Goal: Check status: Check status

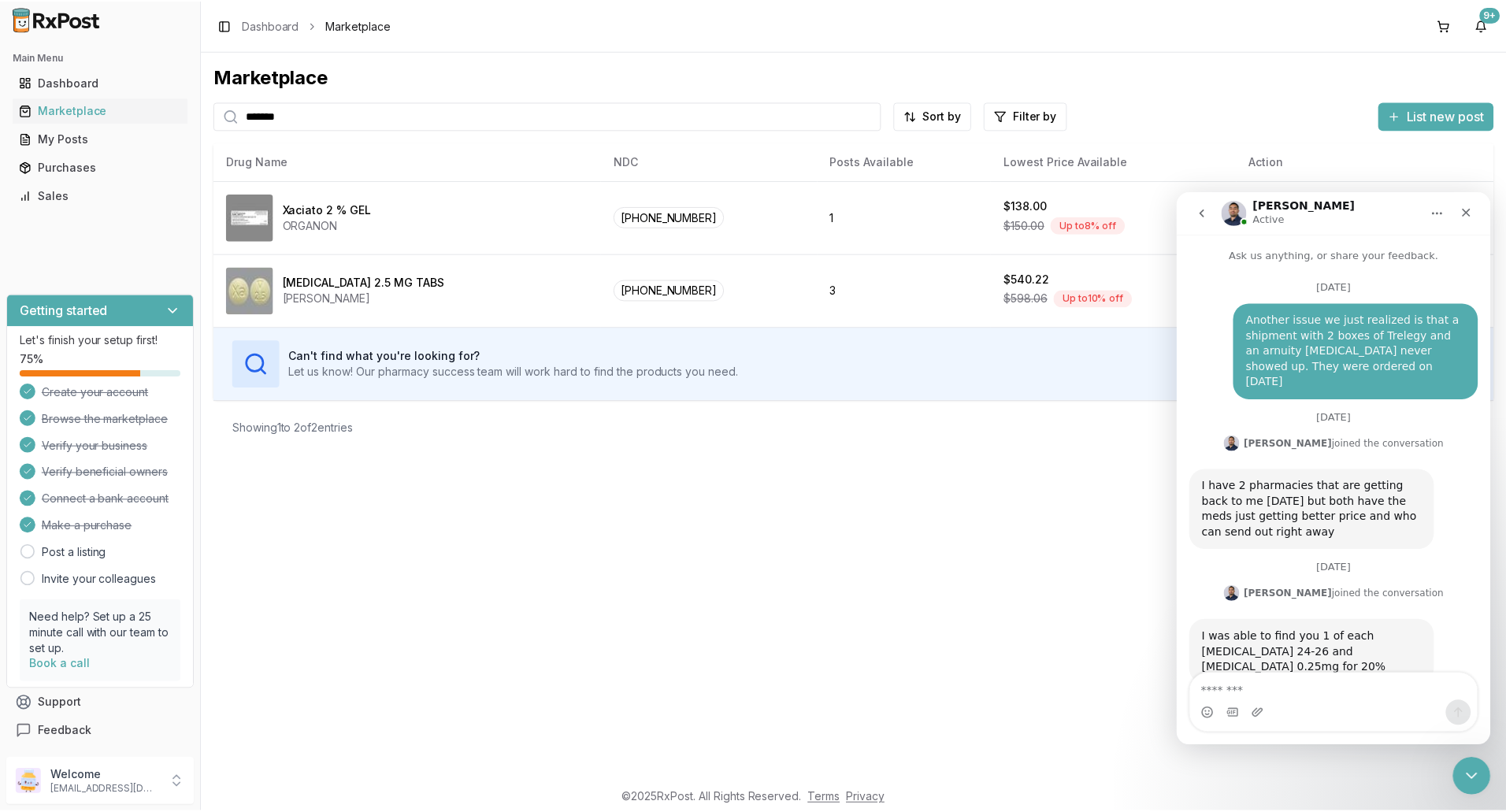
scroll to position [12271, 0]
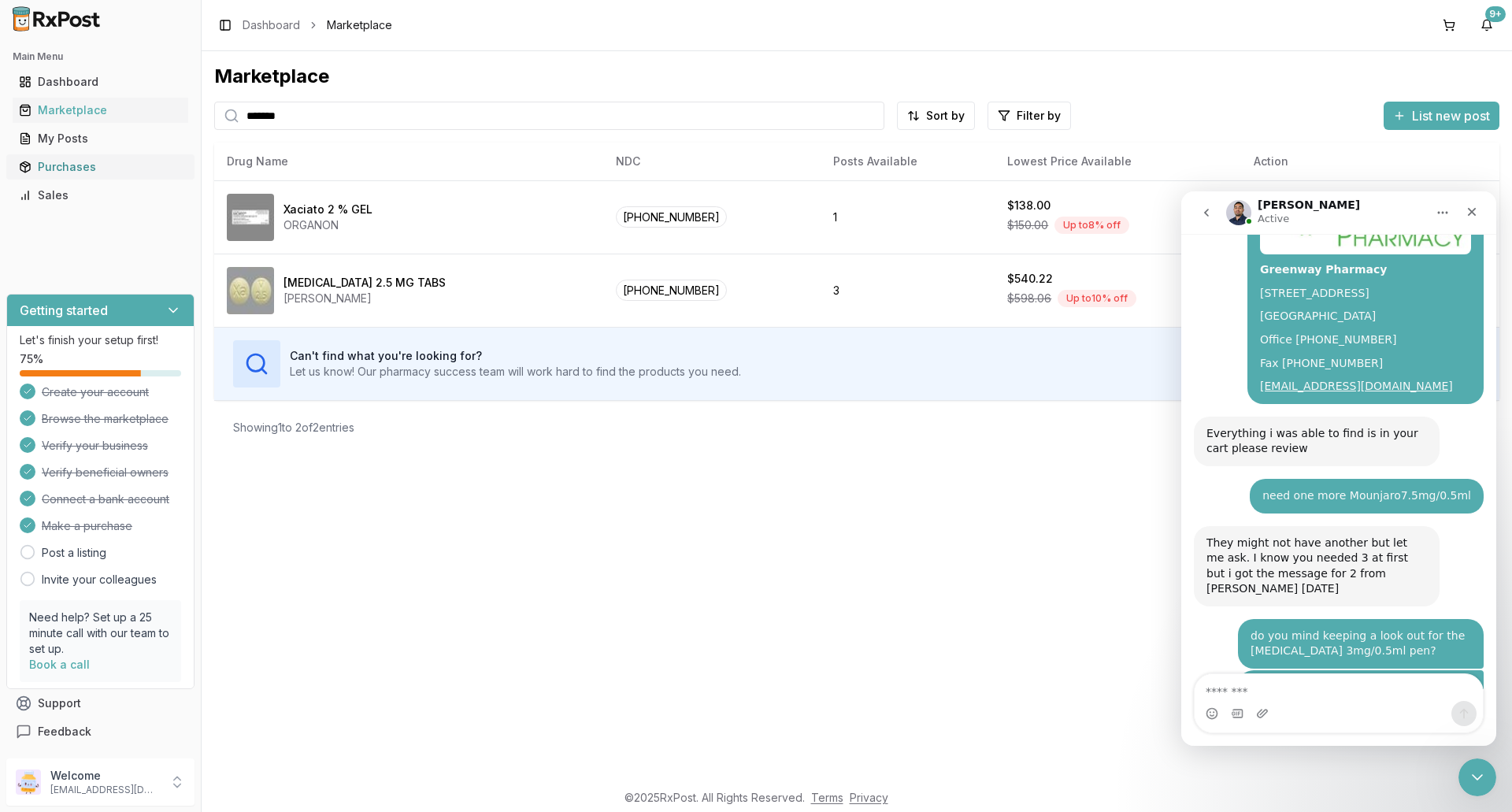
click at [68, 165] on div "Purchases" at bounding box center [100, 167] width 163 height 16
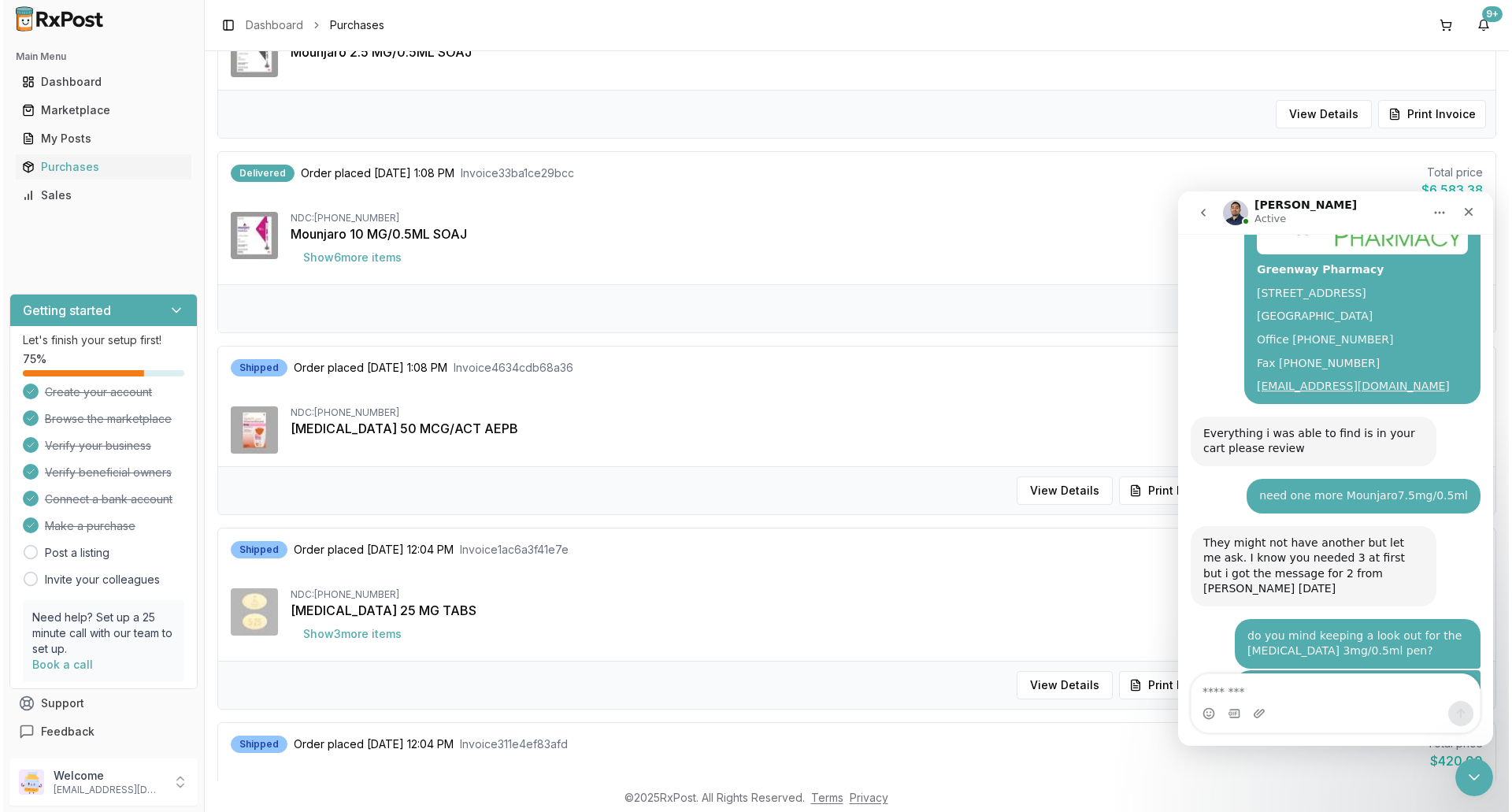
scroll to position [472, 0]
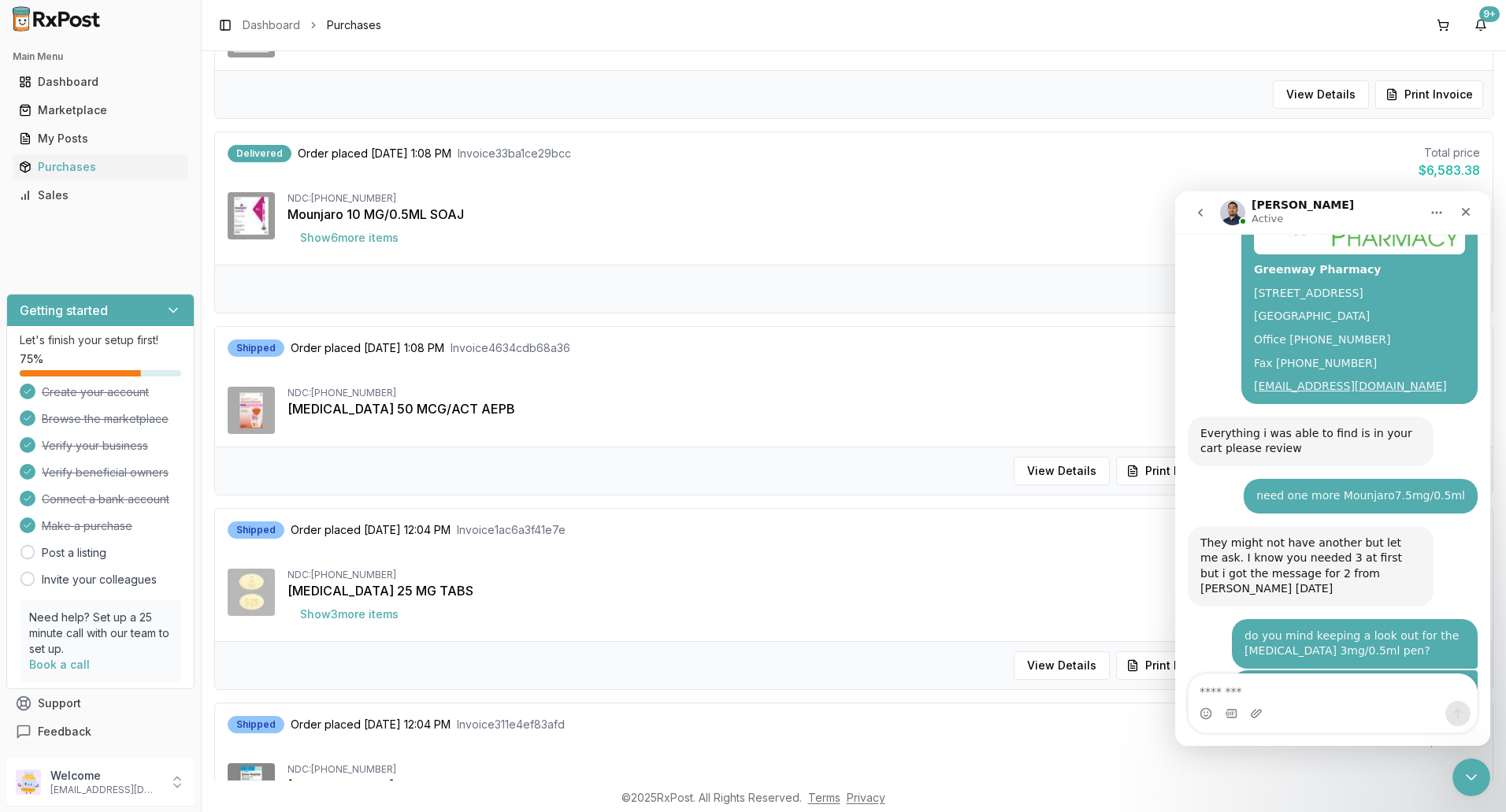
click at [752, 414] on div "[MEDICAL_DATA] 50 MCG/ACT AEPB" at bounding box center [883, 408] width 1193 height 19
drag, startPoint x: 1472, startPoint y: 210, endPoint x: 2647, endPoint y: 402, distance: 1190.6
click at [1472, 210] on div "Close" at bounding box center [1466, 212] width 28 height 28
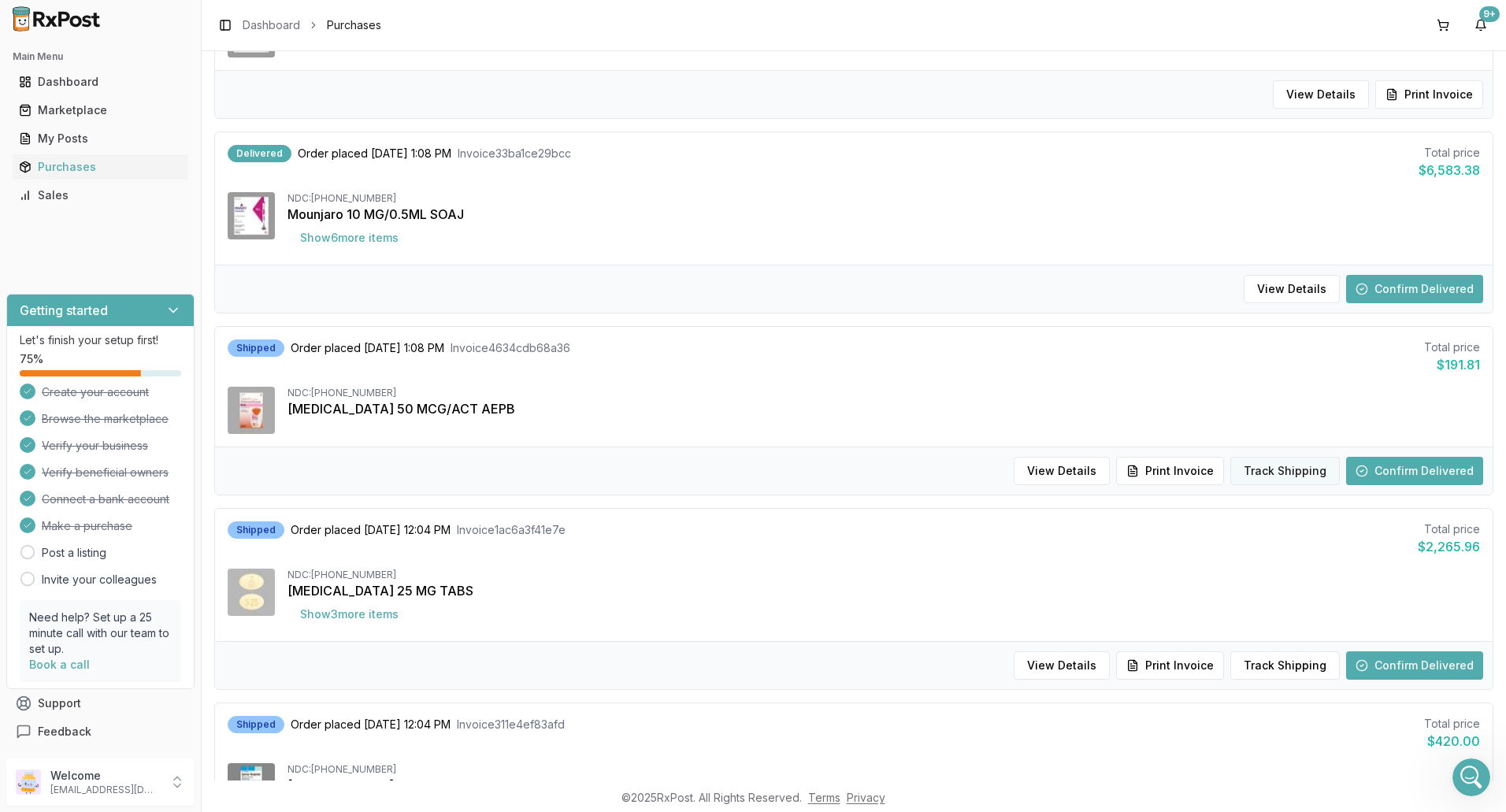
click at [1244, 469] on button "Track Shipping" at bounding box center [1285, 471] width 109 height 28
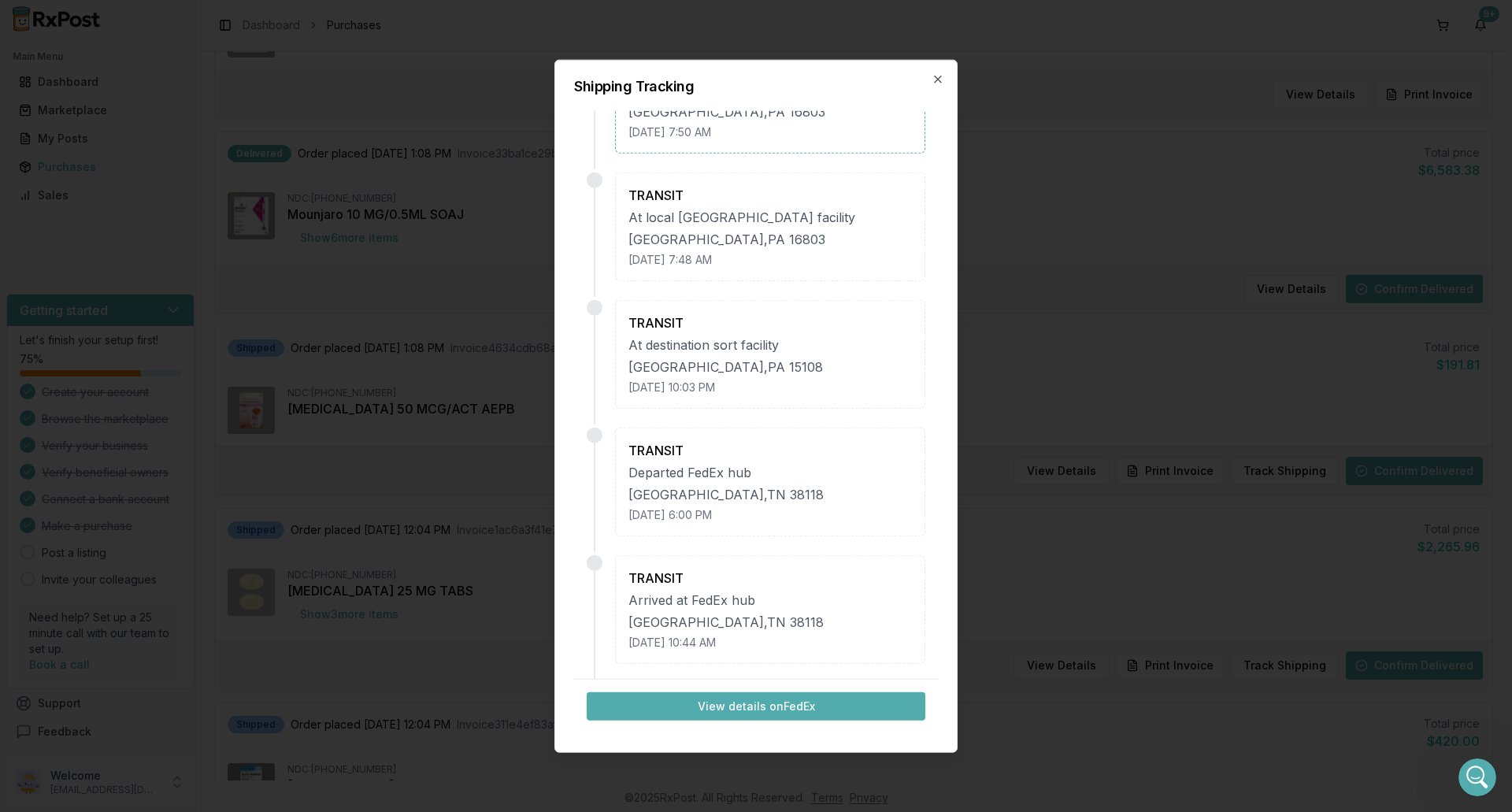
scroll to position [0, 0]
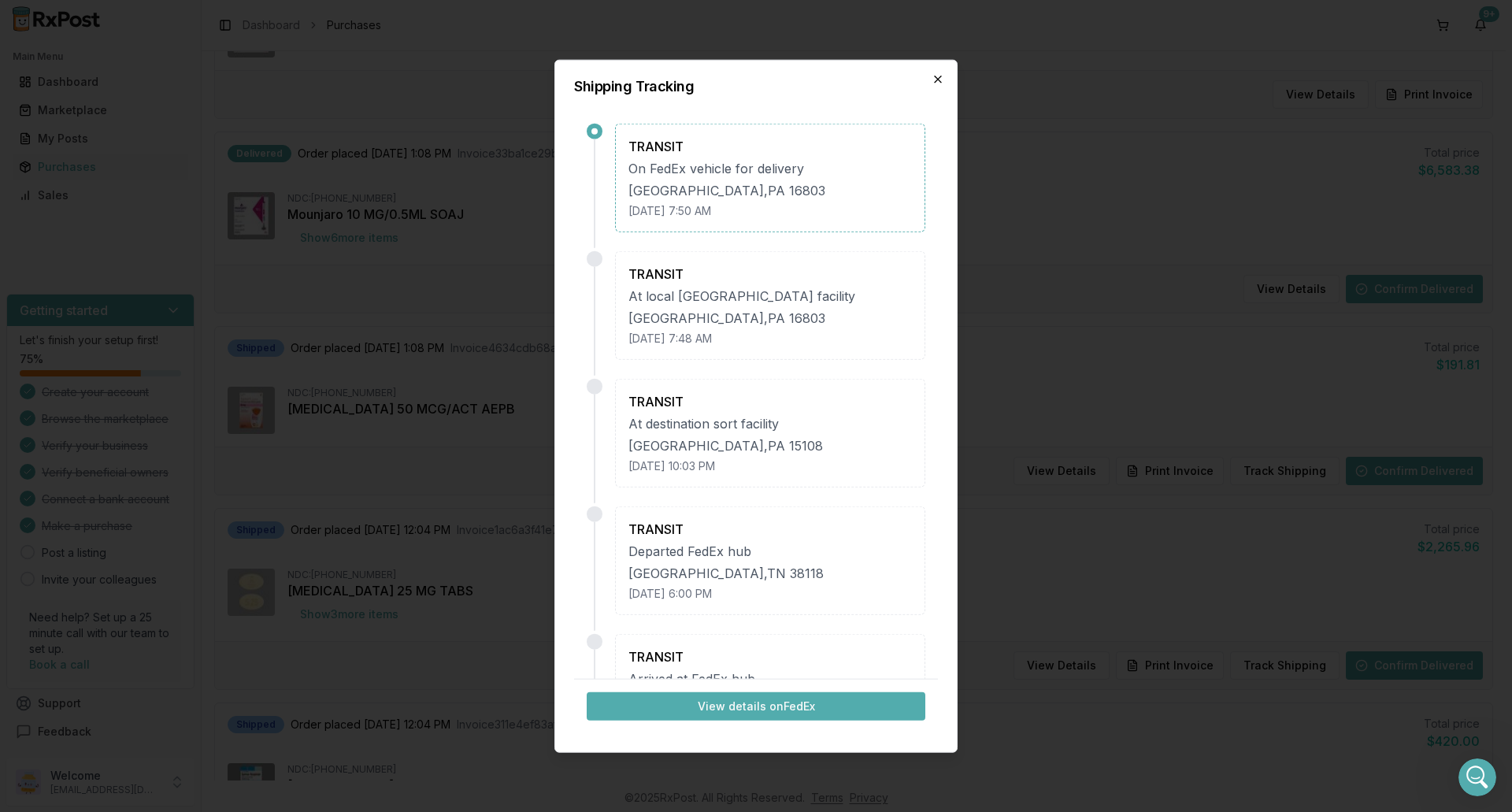
click at [934, 78] on icon "button" at bounding box center [938, 78] width 12 height 12
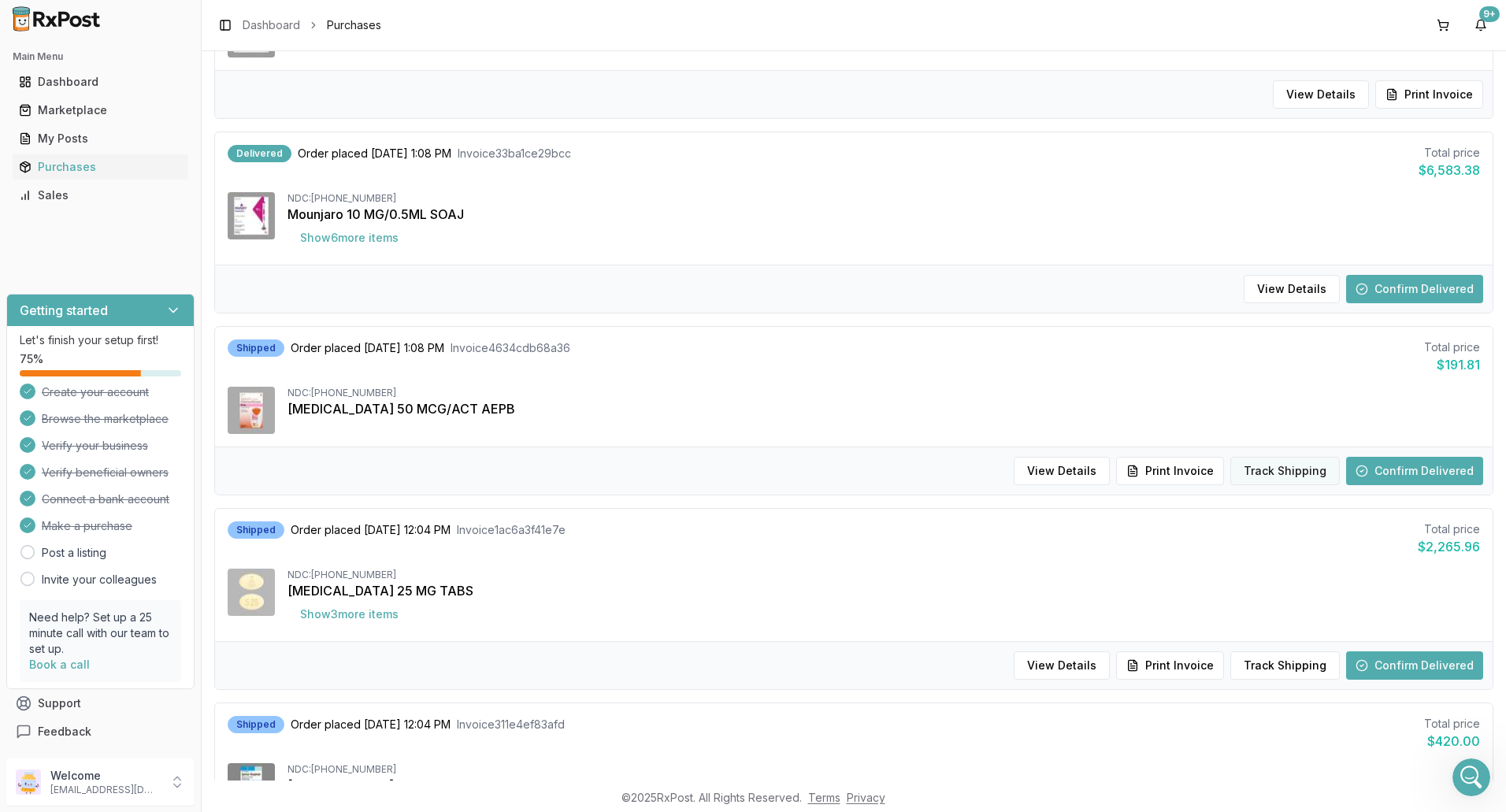
click at [1289, 468] on button "Track Shipping" at bounding box center [1285, 471] width 109 height 28
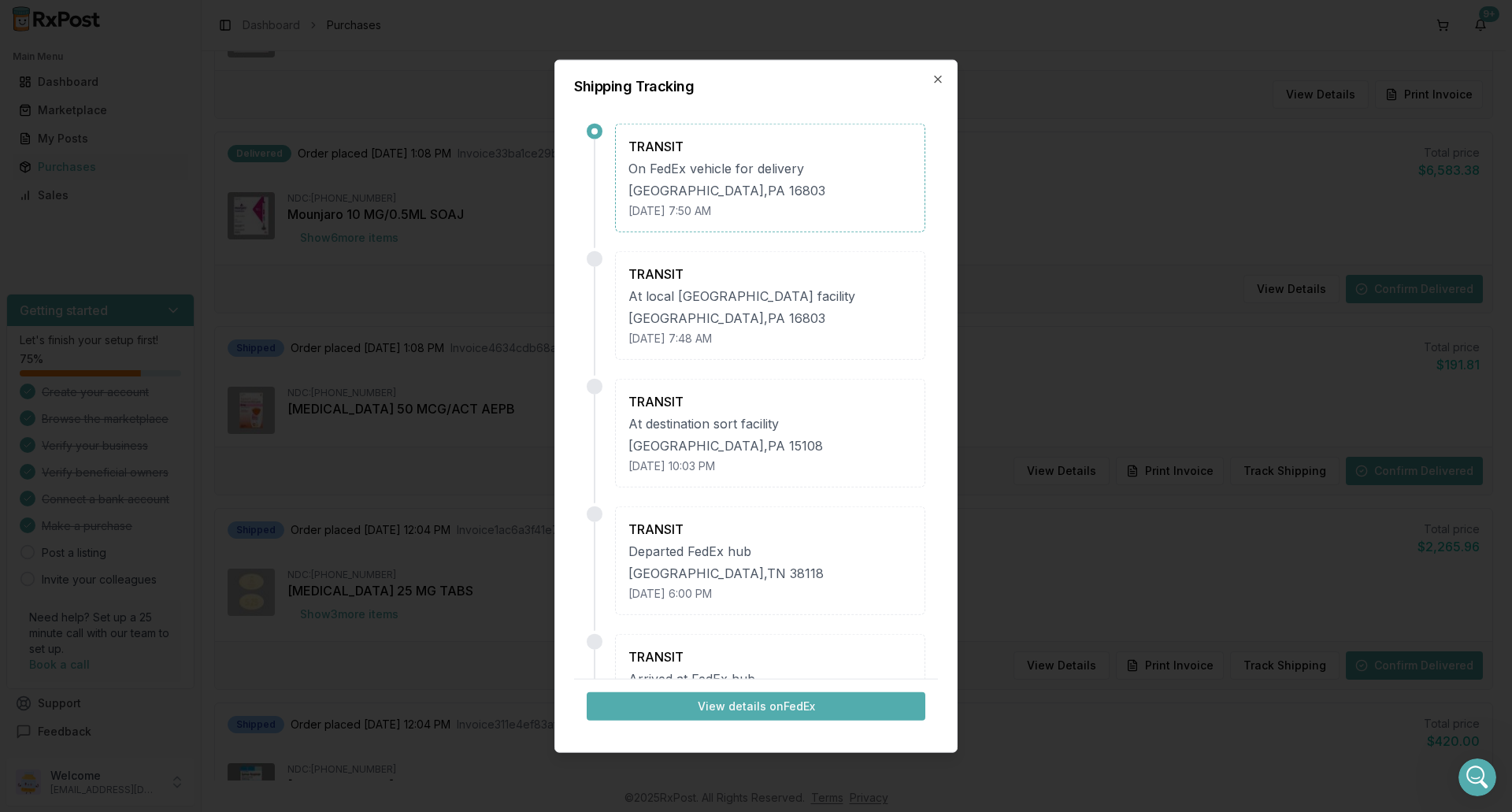
click at [683, 211] on div "[DATE] 7:50 AM" at bounding box center [770, 211] width 284 height 16
click at [813, 212] on div "[DATE] 7:50 AM" at bounding box center [770, 211] width 284 height 16
click at [934, 82] on icon "button" at bounding box center [937, 78] width 6 height 6
